Goal: Task Accomplishment & Management: Use online tool/utility

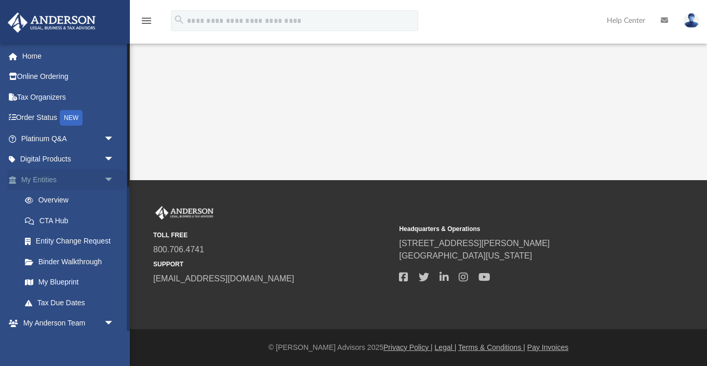
scroll to position [2, 0]
click at [109, 176] on span "arrow_drop_down" at bounding box center [114, 178] width 21 height 21
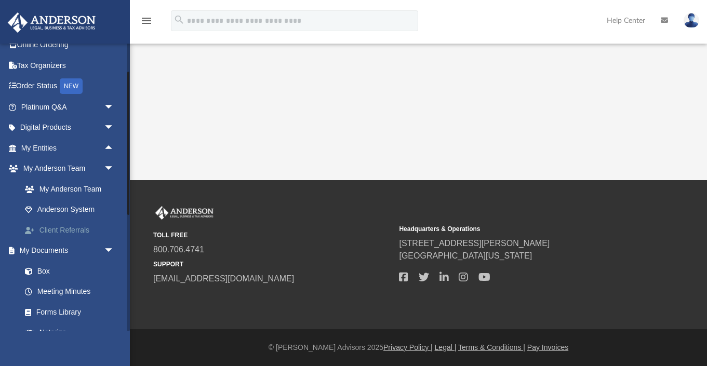
scroll to position [33, 0]
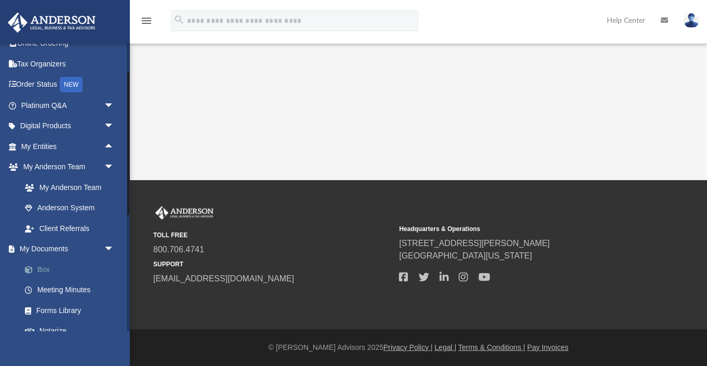
click at [44, 267] on link "Box" at bounding box center [72, 269] width 115 height 21
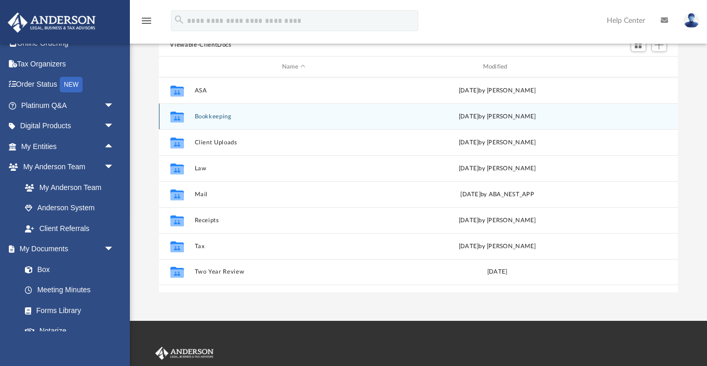
scroll to position [102, 0]
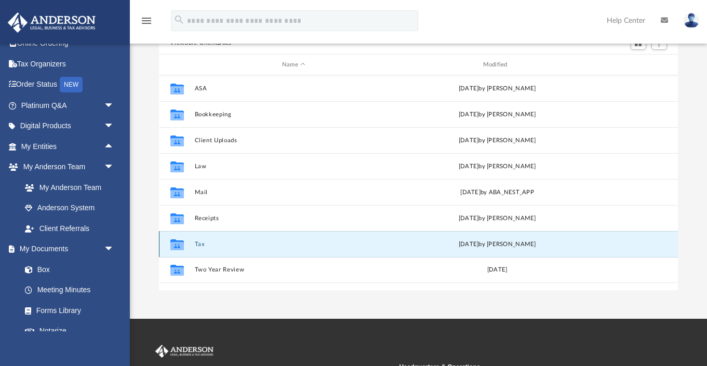
click at [198, 242] on button "Tax" at bounding box center [293, 244] width 199 height 7
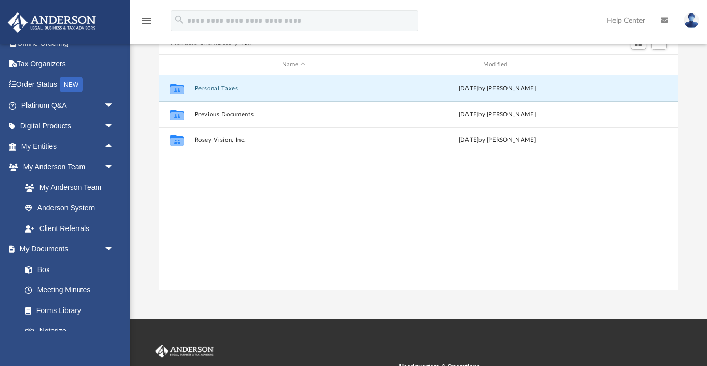
click at [214, 90] on button "Personal Taxes" at bounding box center [293, 88] width 199 height 7
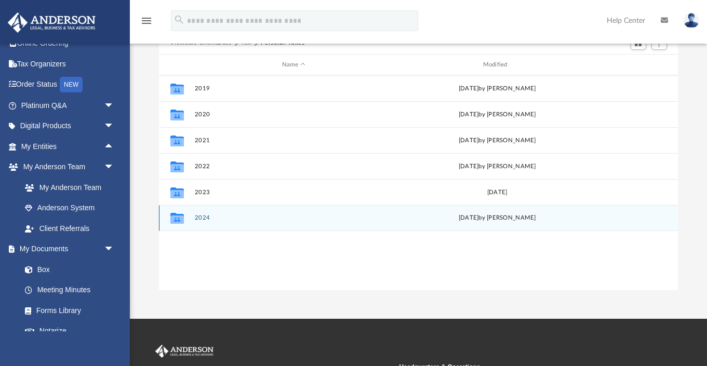
click at [201, 219] on button "2024" at bounding box center [293, 218] width 199 height 7
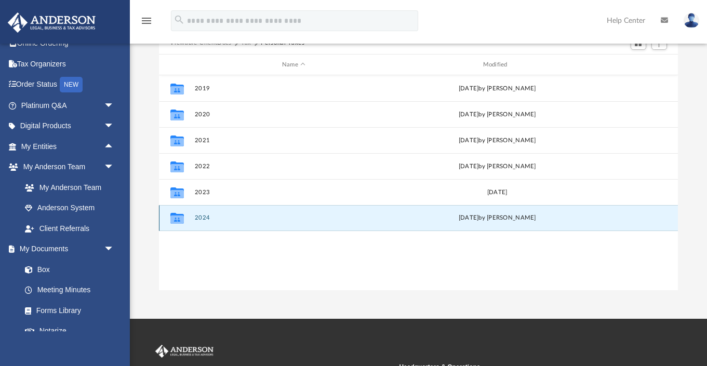
click at [201, 219] on button "2024" at bounding box center [293, 218] width 199 height 7
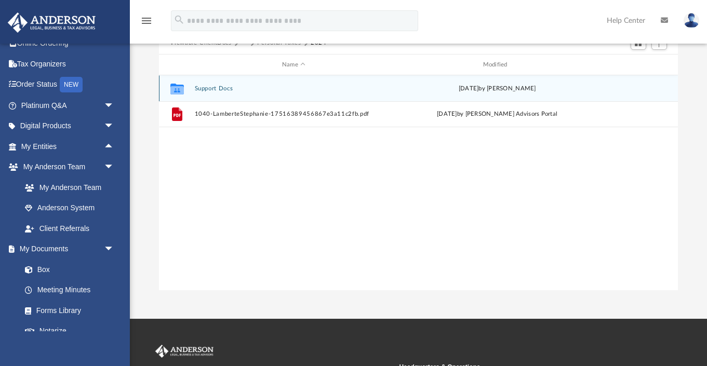
click at [210, 88] on button "Support Docs" at bounding box center [293, 88] width 199 height 7
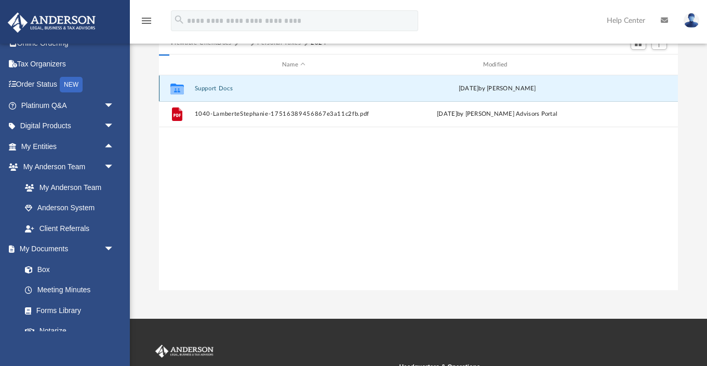
click at [210, 88] on button "Support Docs" at bounding box center [293, 88] width 199 height 7
click at [220, 88] on button "Digital Tax Organizer" at bounding box center [293, 88] width 199 height 7
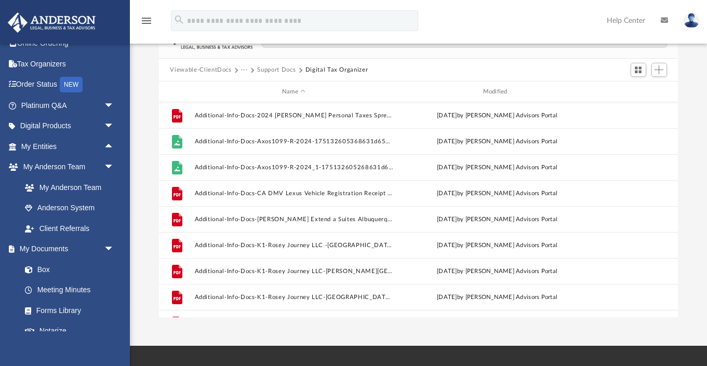
scroll to position [66, 0]
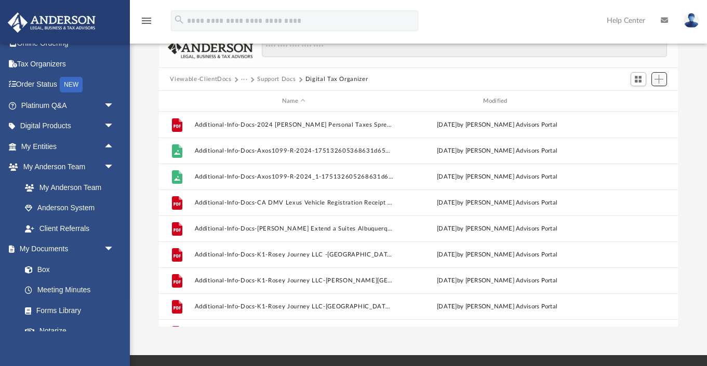
click at [659, 79] on span "Add" at bounding box center [659, 79] width 9 height 9
click at [639, 99] on li "Upload" at bounding box center [644, 99] width 33 height 11
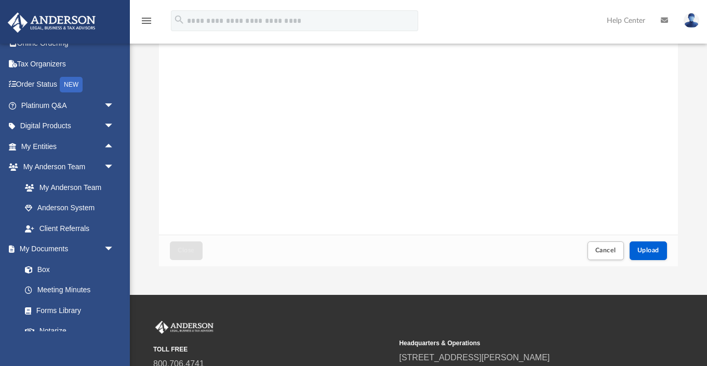
scroll to position [150, 0]
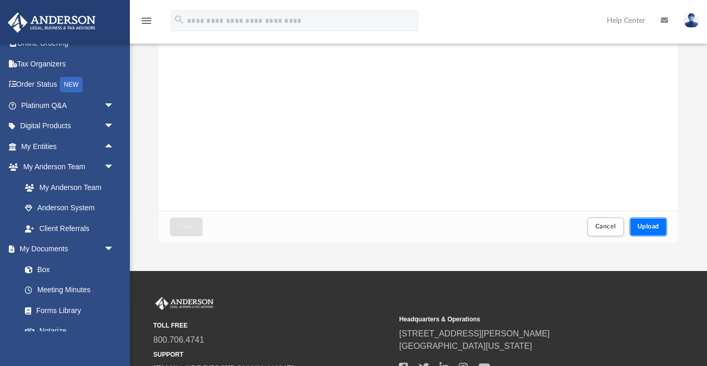
click at [649, 223] on span "Upload" at bounding box center [649, 226] width 22 height 6
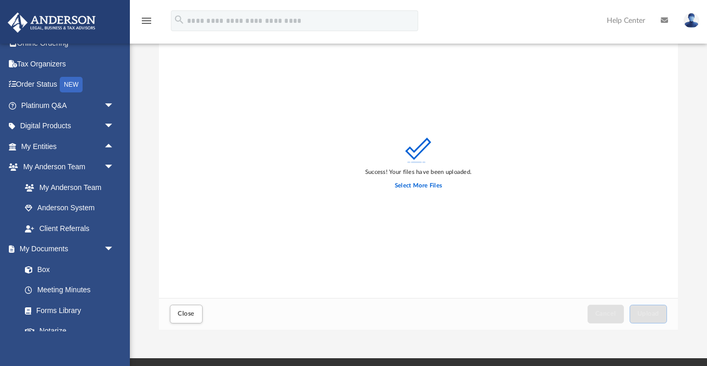
scroll to position [0, 0]
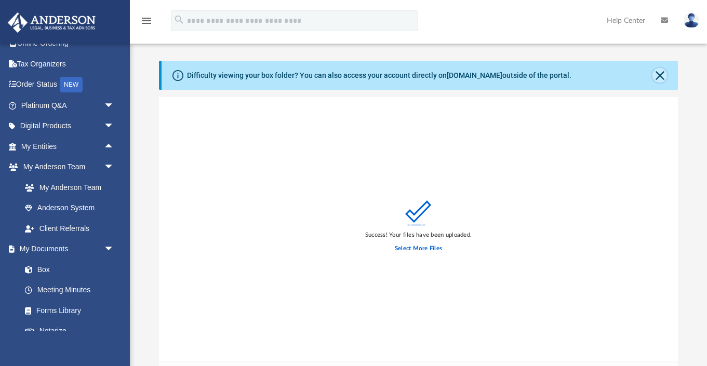
click at [658, 77] on button "Close" at bounding box center [660, 75] width 15 height 15
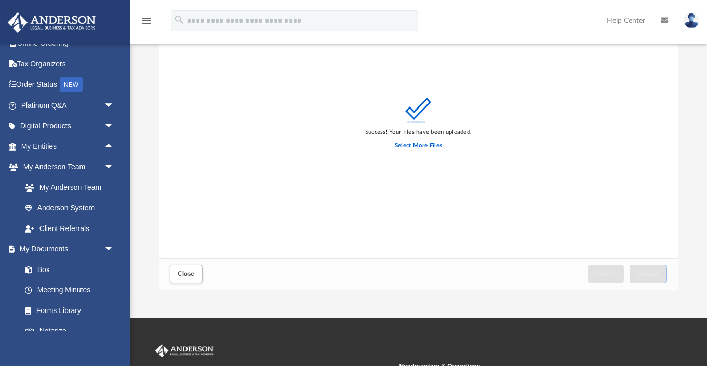
scroll to position [82, 0]
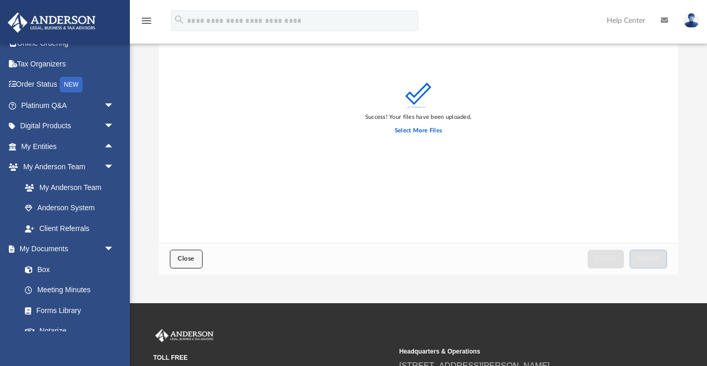
click at [186, 262] on span "Close" at bounding box center [186, 259] width 17 height 6
click at [49, 268] on link "Box" at bounding box center [72, 269] width 115 height 21
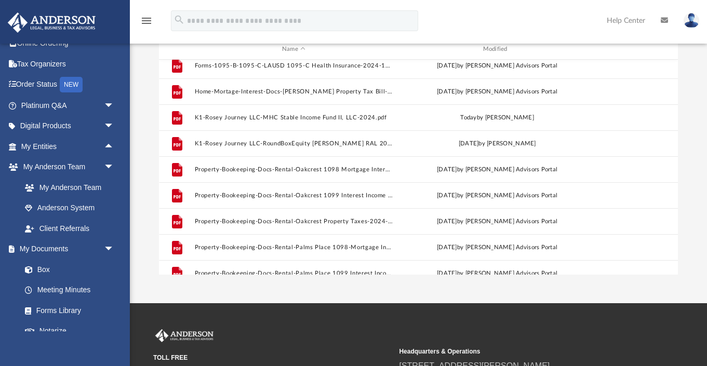
scroll to position [85, 0]
